Goal: Book appointment/travel/reservation

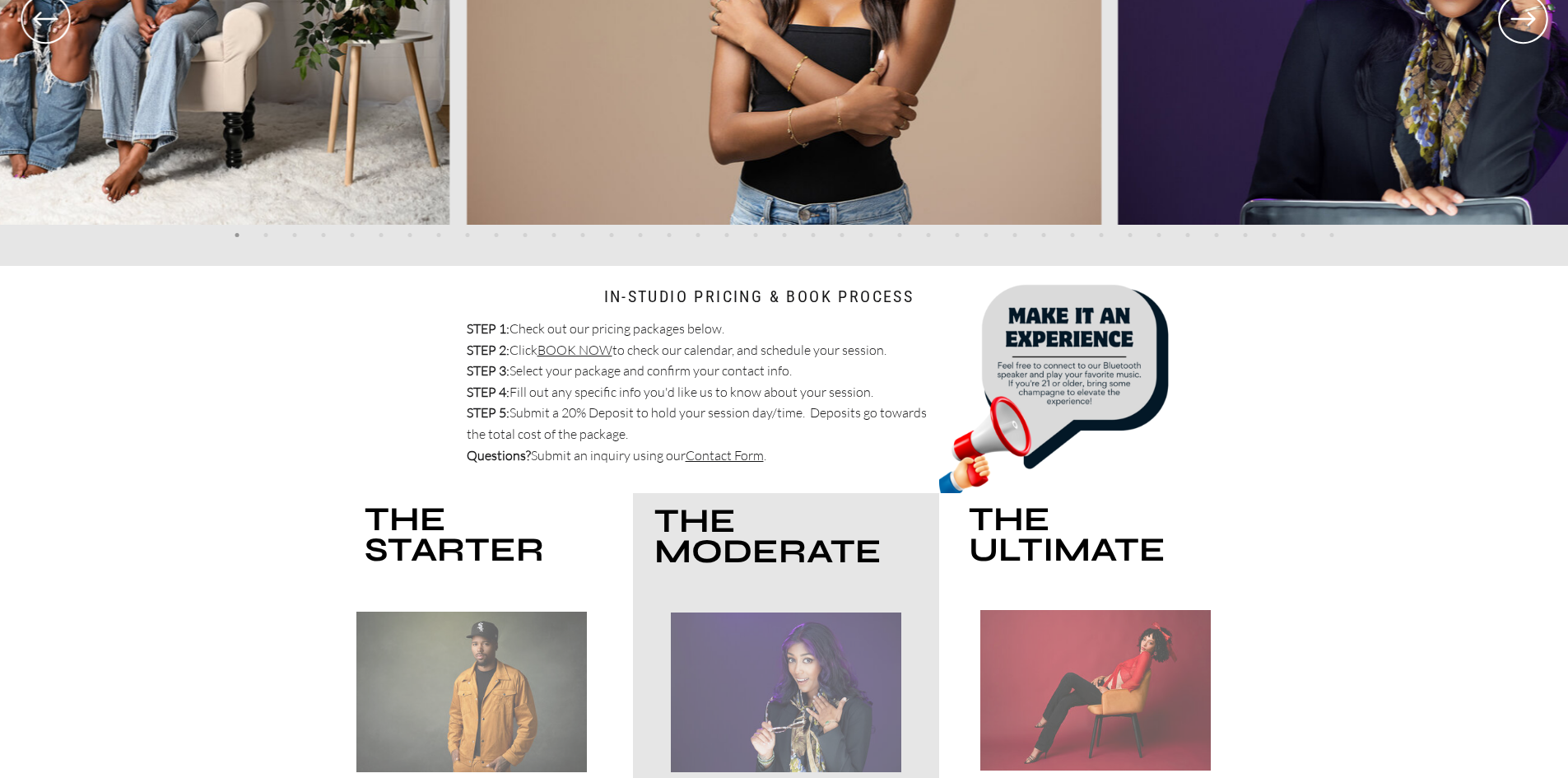
scroll to position [4692, 0]
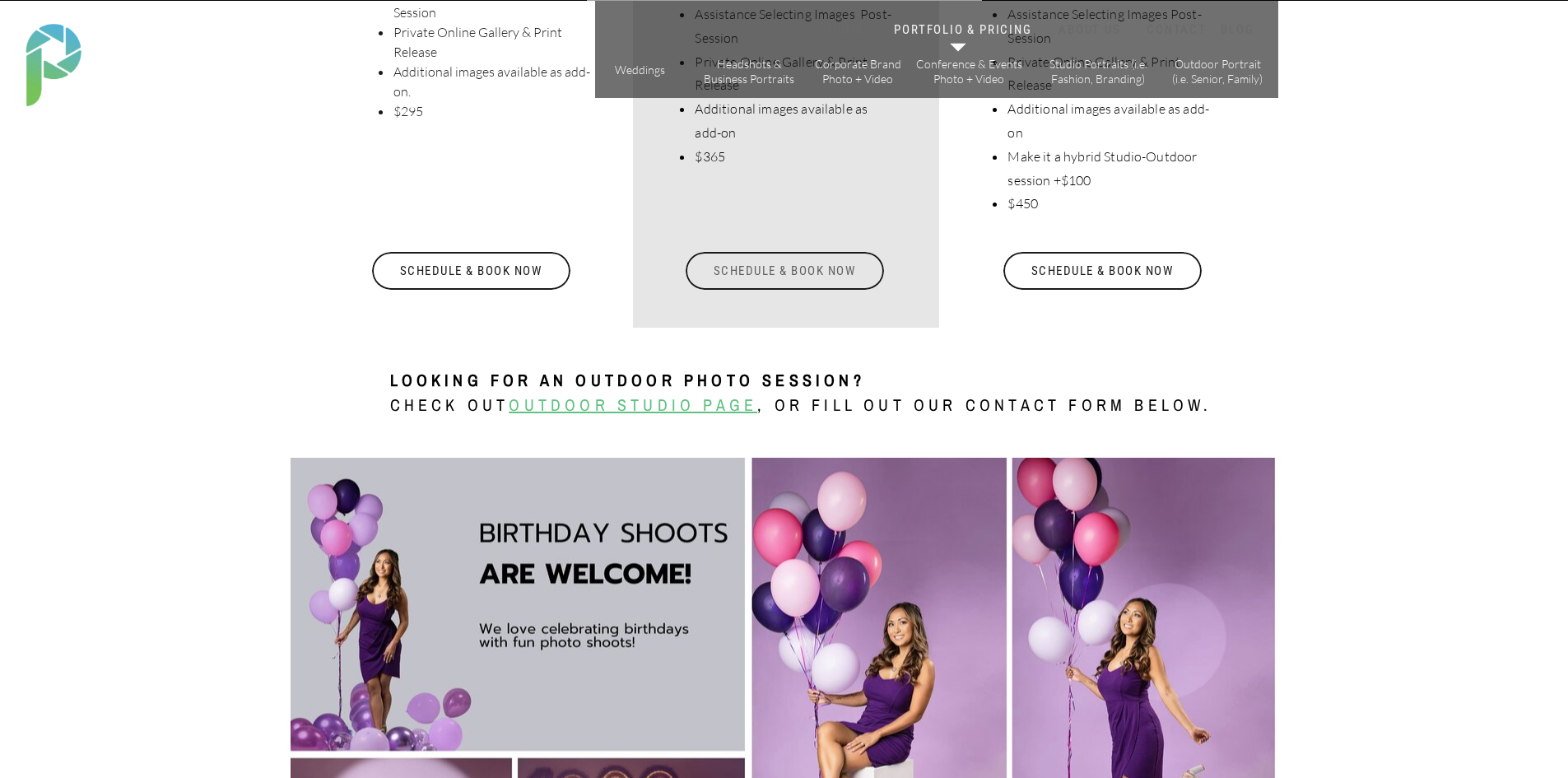
click at [766, 265] on div "Schedule & Book Now" at bounding box center [784, 271] width 202 height 38
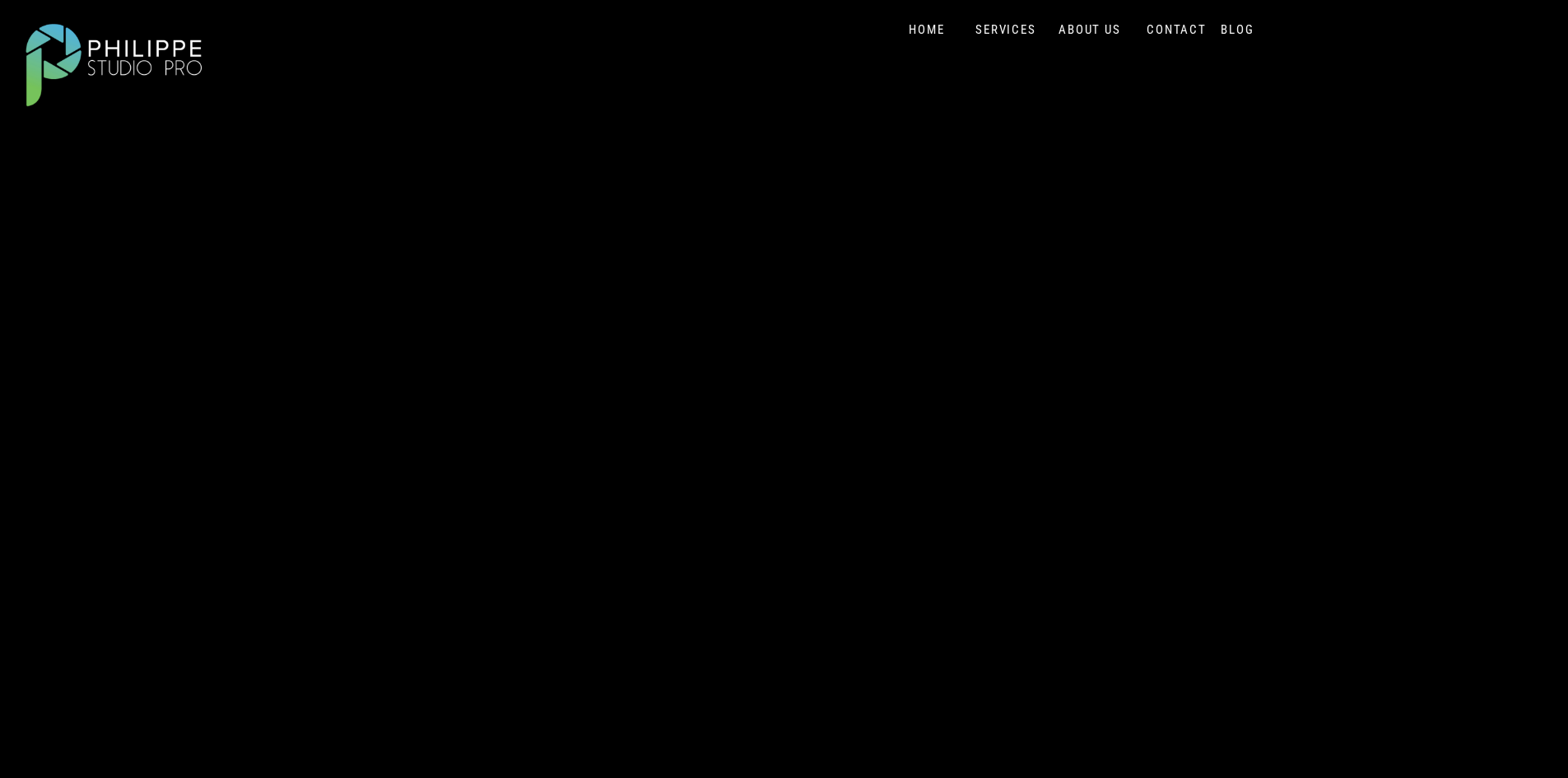
scroll to position [165, 0]
